Goal: Transaction & Acquisition: Purchase product/service

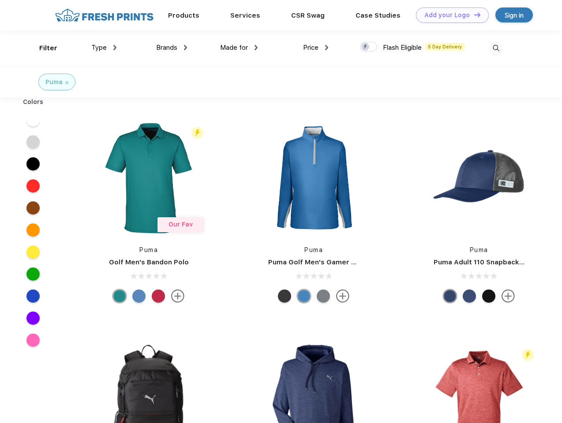
scroll to position [0, 0]
click at [449, 15] on link "Add your Logo Design Tool" at bounding box center [452, 14] width 73 height 15
click at [0, 0] on div "Design Tool" at bounding box center [0, 0] width 0 height 0
click at [473, 15] on link "Add your Logo Design Tool" at bounding box center [452, 14] width 73 height 15
click at [42, 48] on div "Filter" at bounding box center [48, 48] width 18 height 10
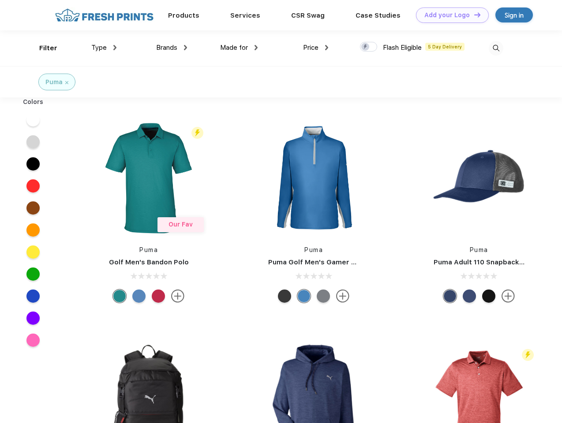
click at [104, 48] on span "Type" at bounding box center [98, 48] width 15 height 8
click at [172, 48] on span "Brands" at bounding box center [166, 48] width 21 height 8
click at [239, 48] on span "Made for" at bounding box center [234, 48] width 28 height 8
click at [316, 48] on span "Price" at bounding box center [310, 48] width 15 height 8
click at [369, 47] on div at bounding box center [368, 47] width 17 height 10
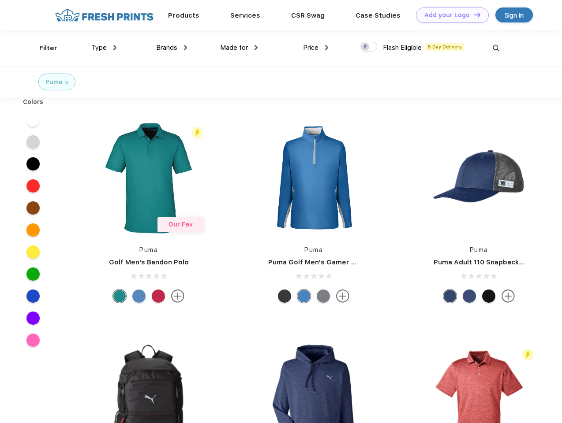
click at [366, 47] on input "checkbox" at bounding box center [363, 44] width 6 height 6
click at [496, 48] on img at bounding box center [496, 48] width 15 height 15
